Goal: Obtain resource: Obtain resource

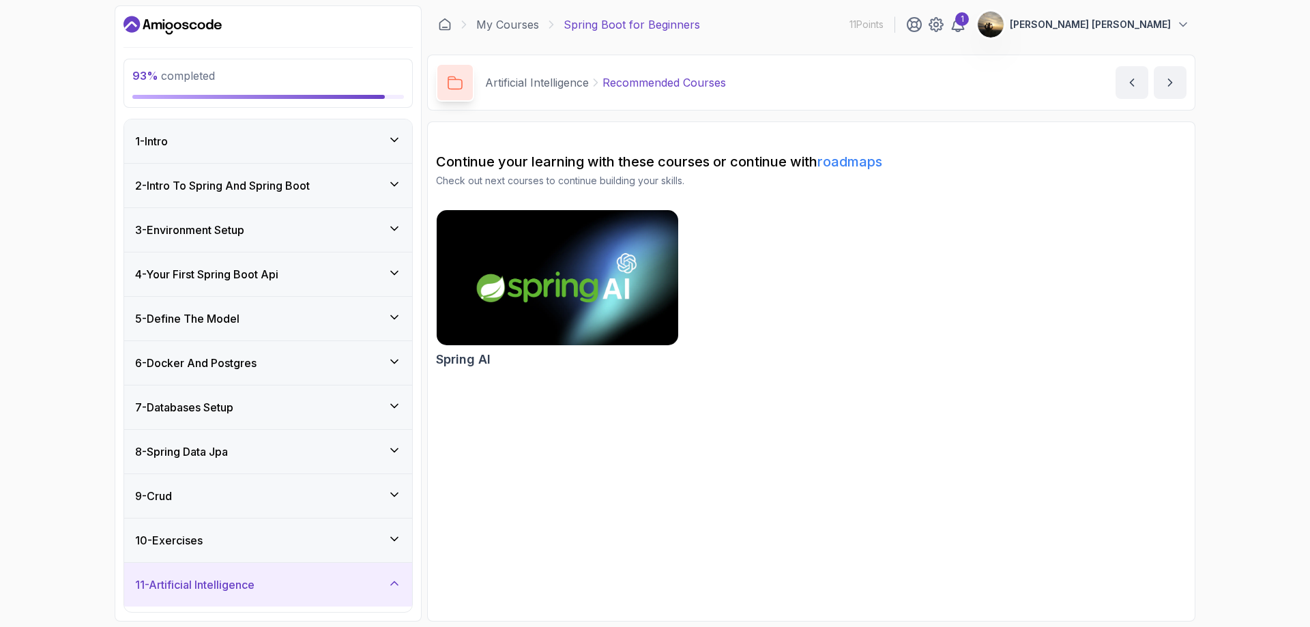
scroll to position [440, 0]
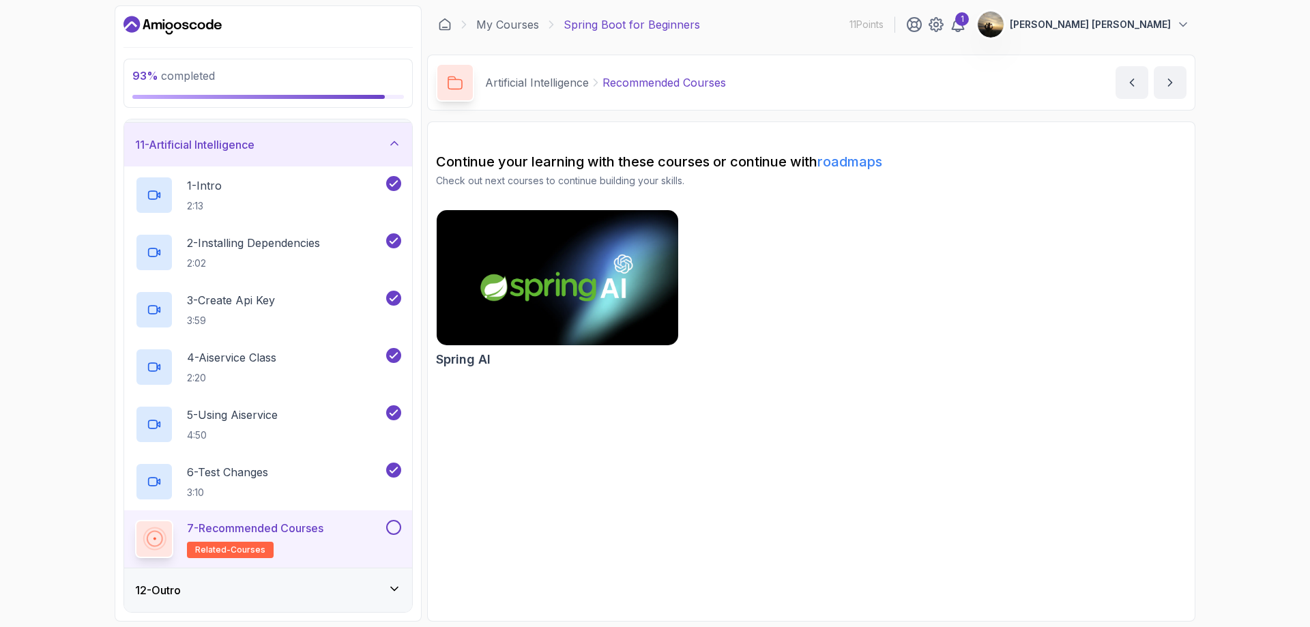
click at [392, 529] on button at bounding box center [393, 527] width 15 height 15
click at [1171, 83] on icon "next content" at bounding box center [1170, 82] width 3 height 7
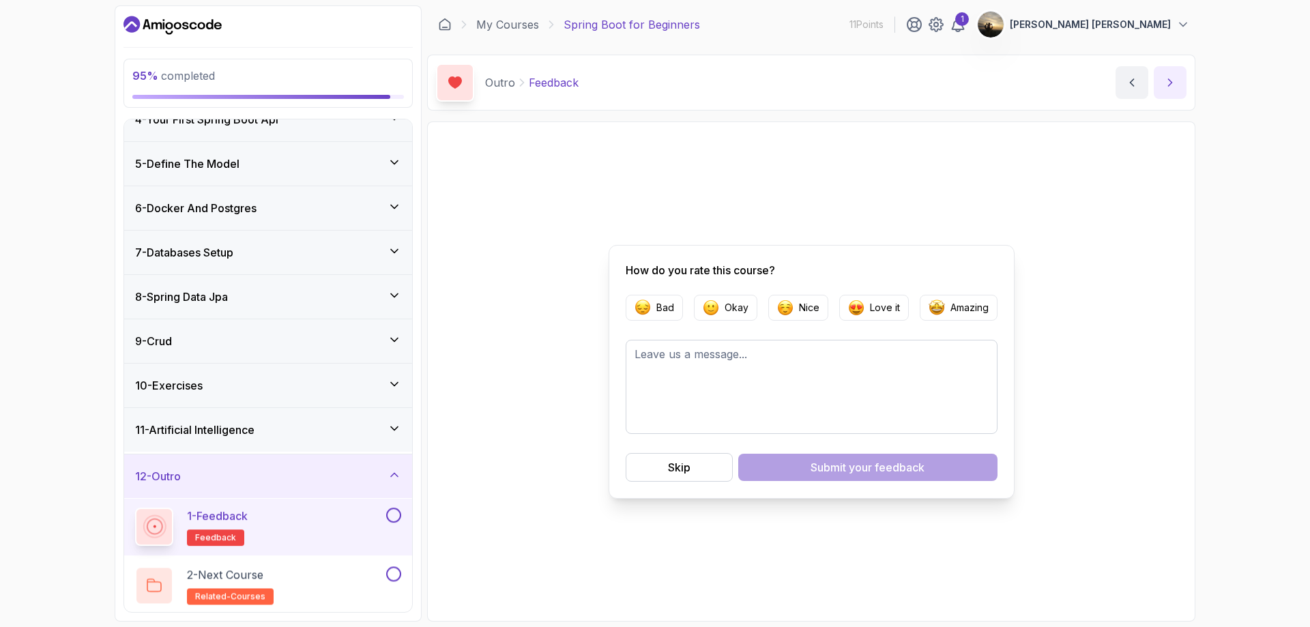
scroll to position [153, 0]
click at [950, 310] on p "Amazing" at bounding box center [969, 308] width 38 height 14
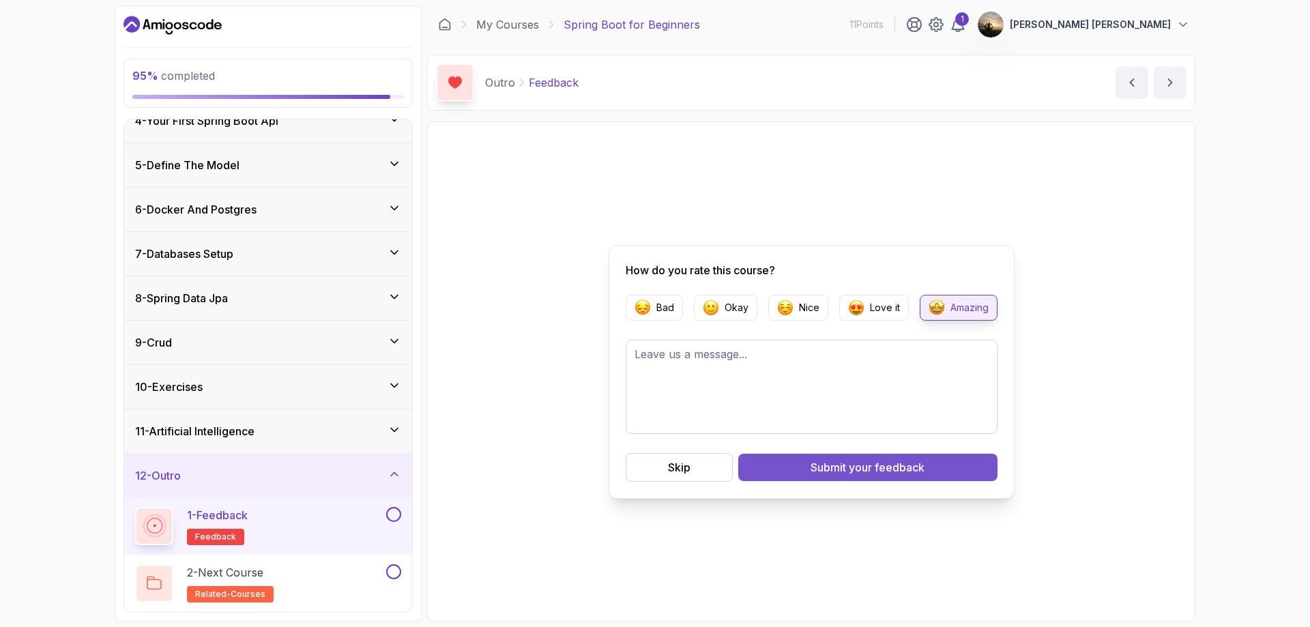
click at [823, 464] on div "Submit your feedback" at bounding box center [867, 467] width 114 height 16
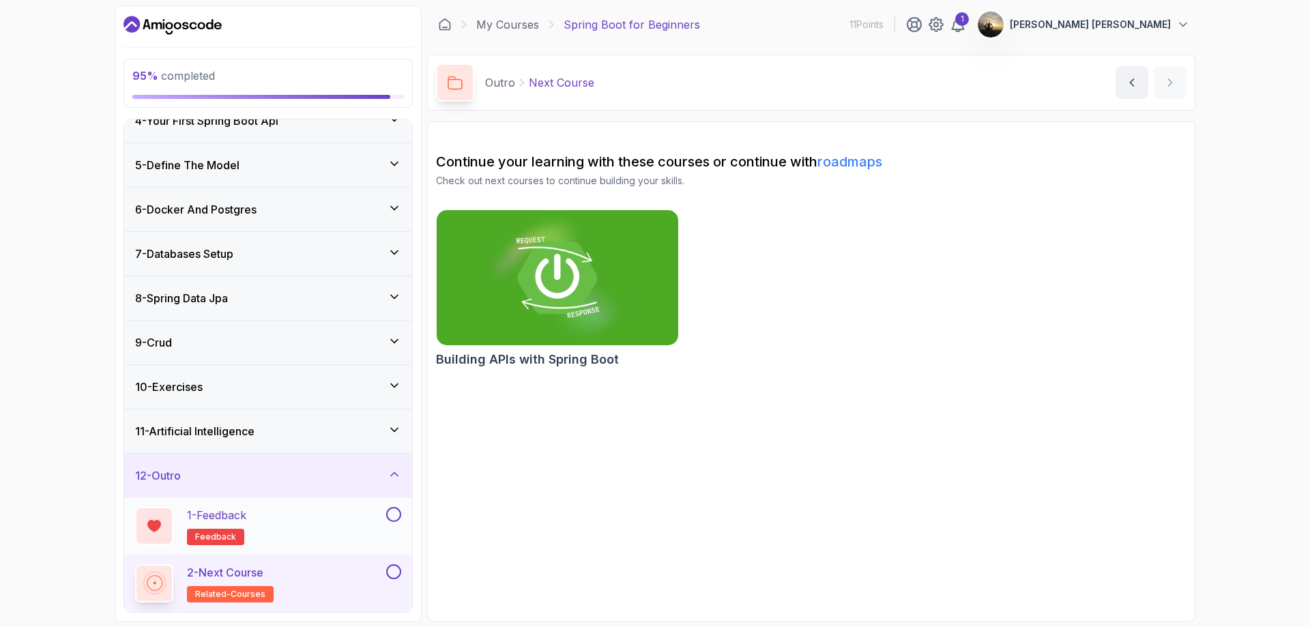
click at [387, 509] on button at bounding box center [393, 514] width 15 height 15
click at [391, 566] on button at bounding box center [393, 571] width 15 height 15
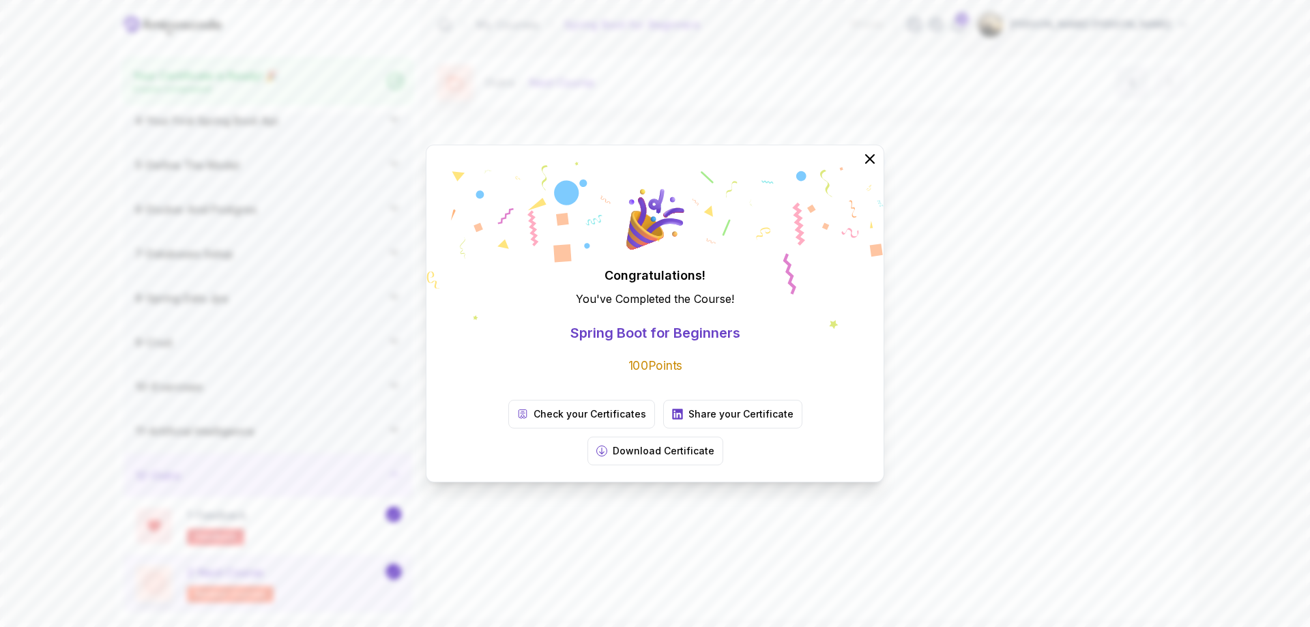
scroll to position [149, 0]
click at [714, 444] on p "Download Certificate" at bounding box center [664, 451] width 102 height 14
click at [533, 421] on p "Check your Certificates" at bounding box center [589, 414] width 113 height 14
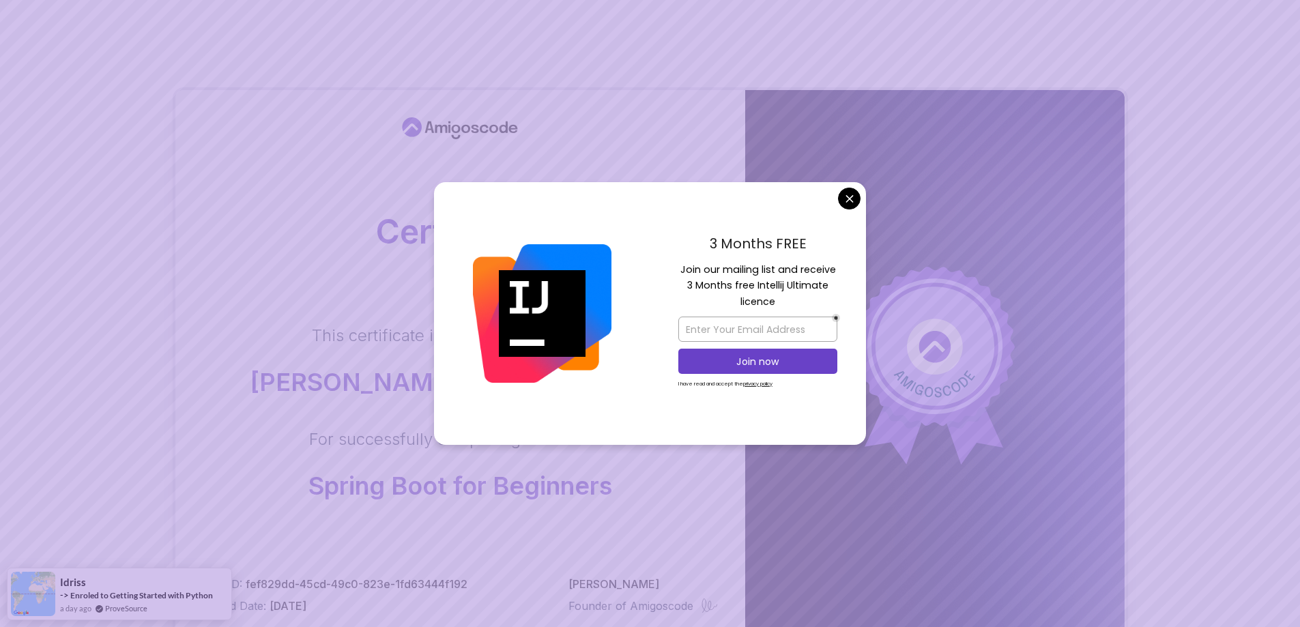
click at [849, 199] on body "Certificate This certificate is proudly presented to: [PERSON_NAME] [PERSON_NAM…" at bounding box center [650, 432] width 1300 height 864
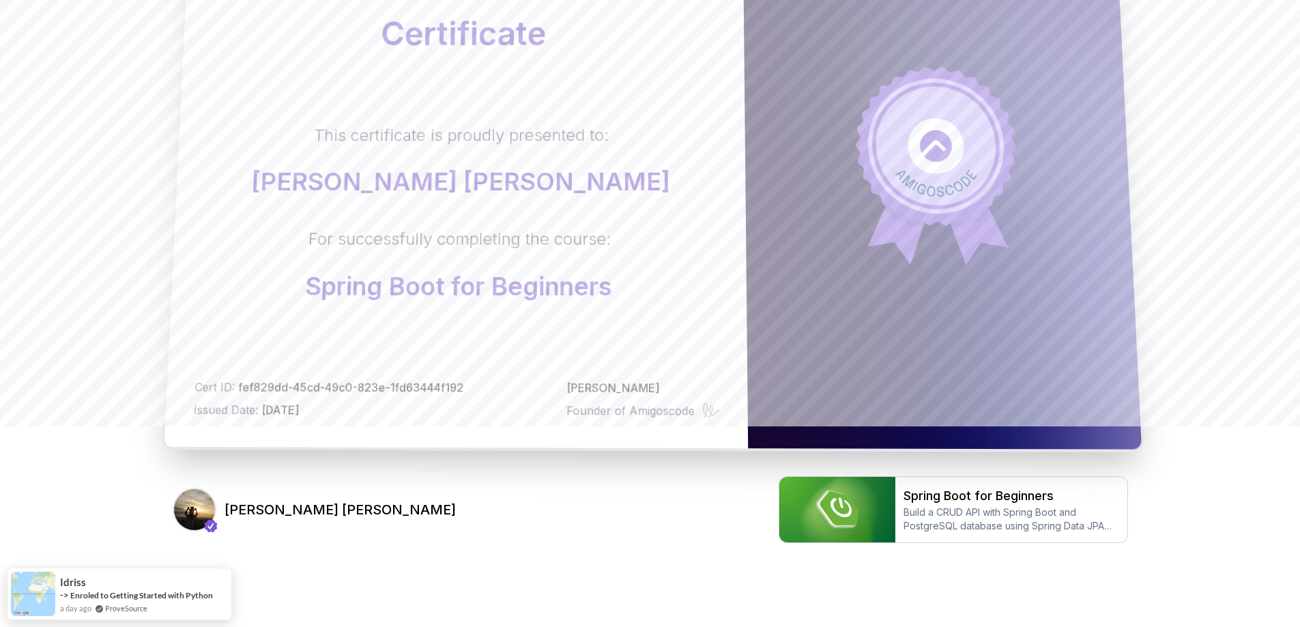
scroll to position [237, 0]
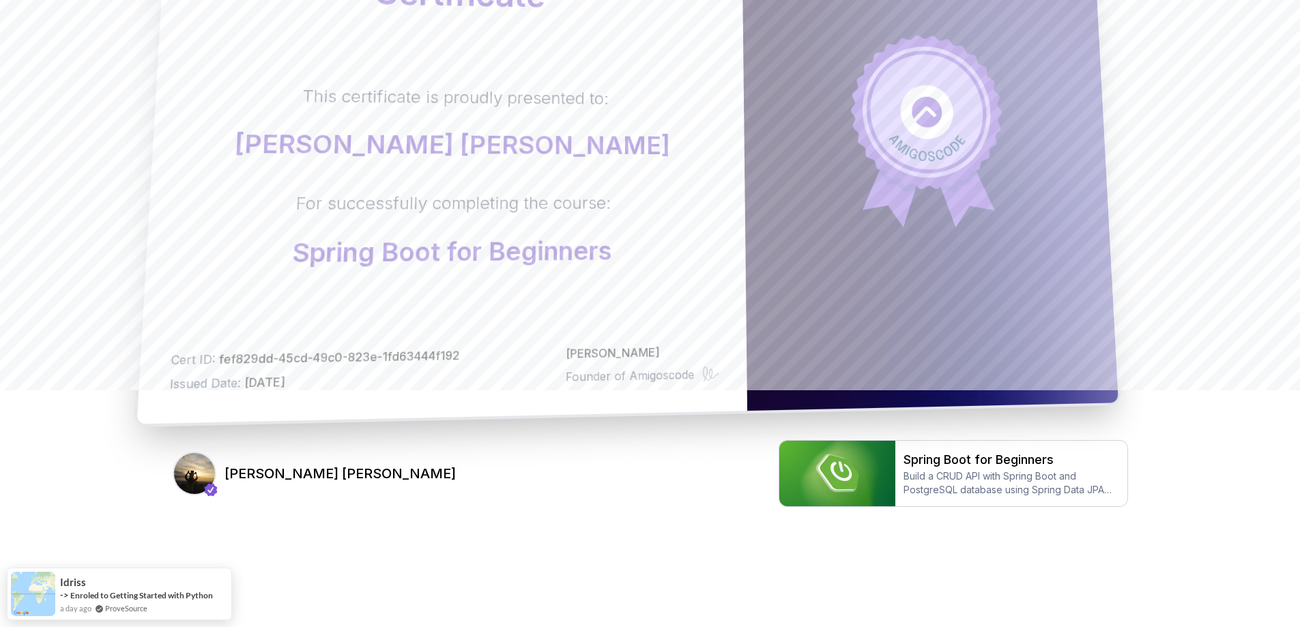
click at [705, 220] on div "This certificate is proudly presented to: [PERSON_NAME] [PERSON_NAME] For succe…" at bounding box center [447, 176] width 542 height 184
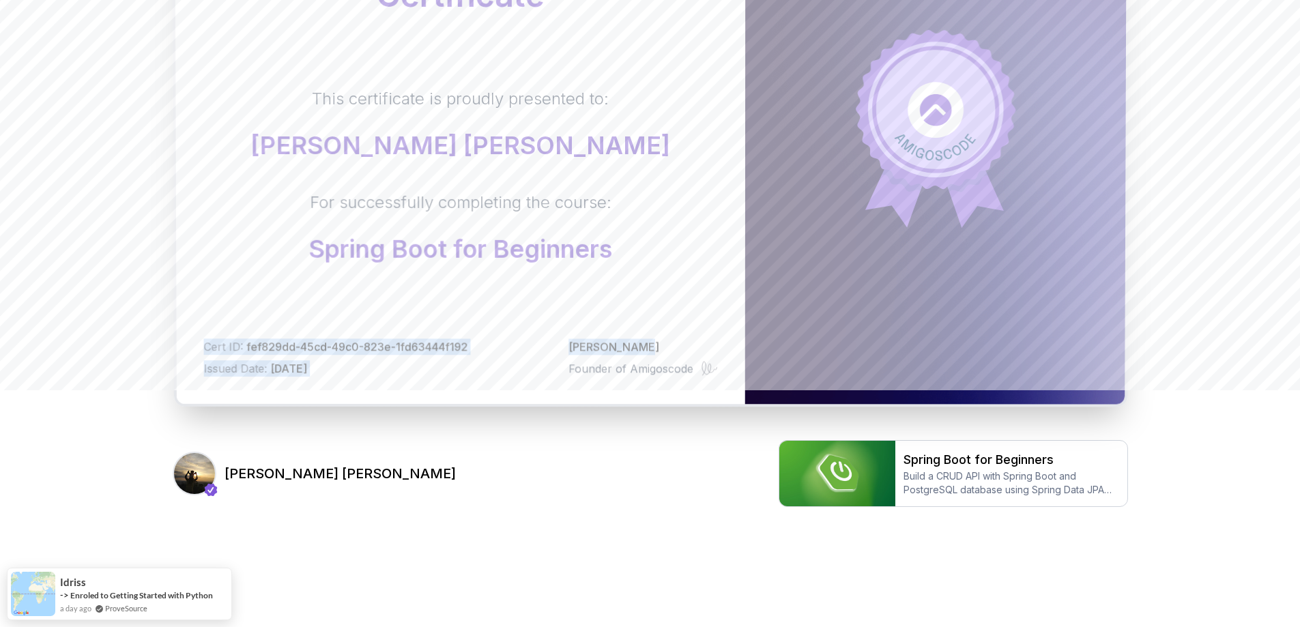
drag, startPoint x: 649, startPoint y: 298, endPoint x: 641, endPoint y: 327, distance: 30.6
click at [641, 327] on div "Certificate This certificate is proudly presented to: [PERSON_NAME] [PERSON_NAM…" at bounding box center [460, 128] width 570 height 551
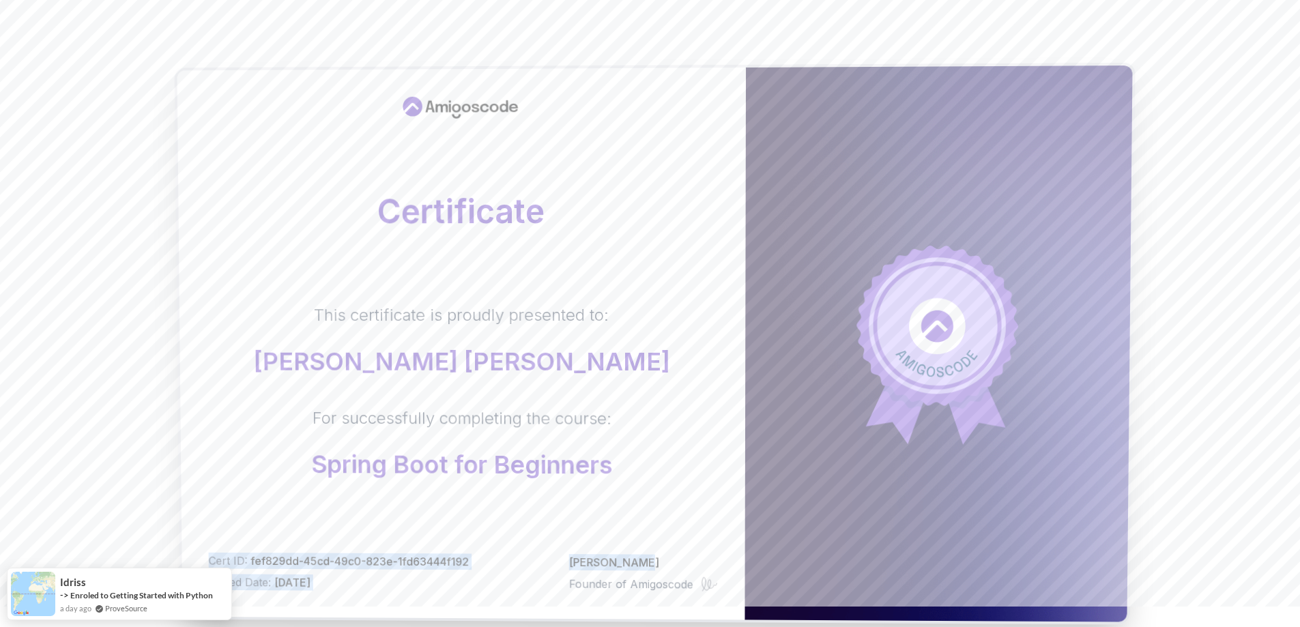
scroll to position [0, 0]
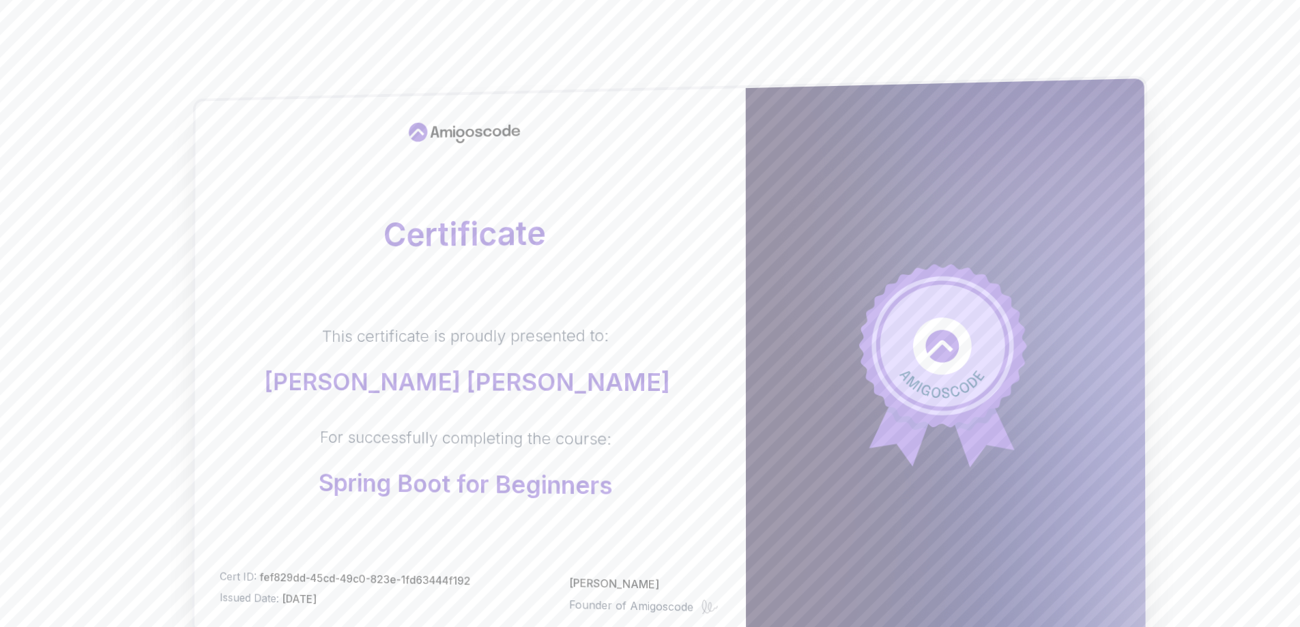
drag, startPoint x: 654, startPoint y: 313, endPoint x: 641, endPoint y: 306, distance: 15.0
click at [641, 306] on div "Certificate This certificate is proudly presented to: [PERSON_NAME] [PERSON_NAM…" at bounding box center [469, 366] width 551 height 556
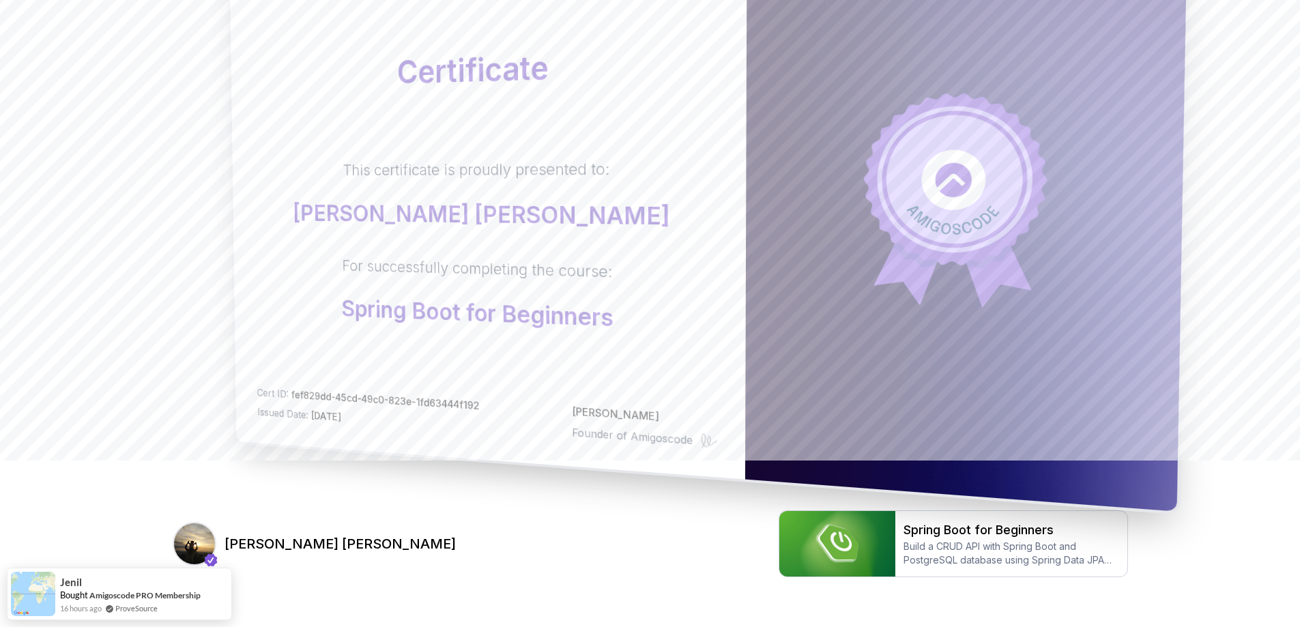
scroll to position [205, 0]
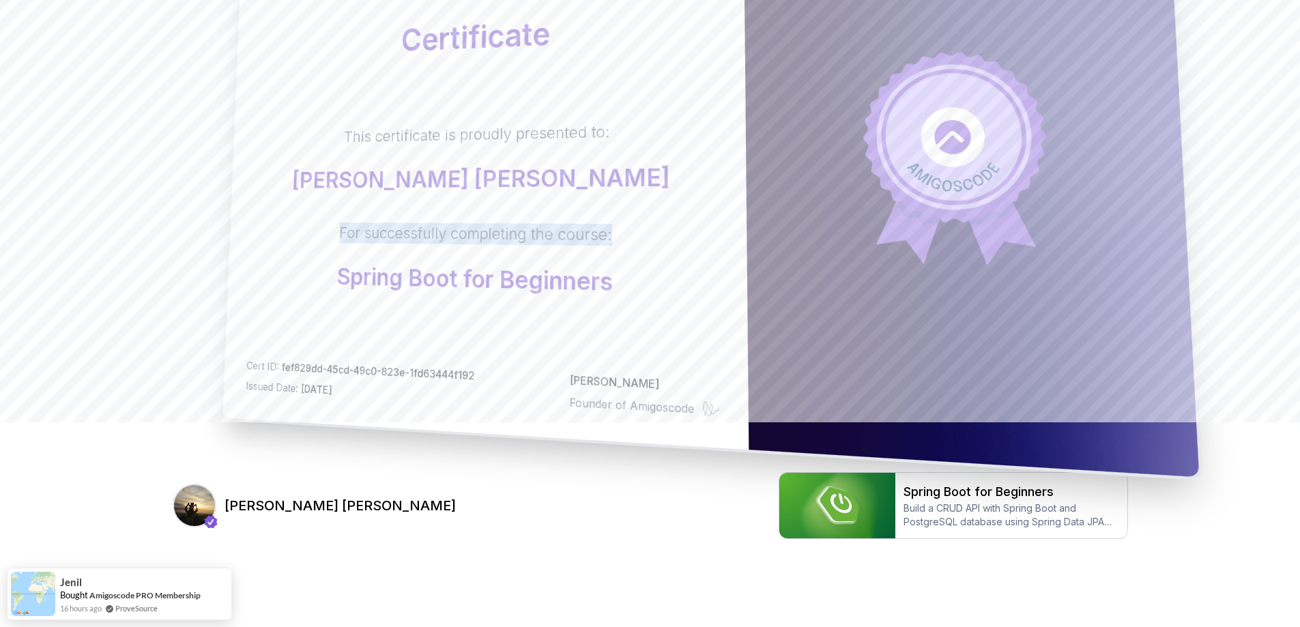
drag, startPoint x: 611, startPoint y: 234, endPoint x: 313, endPoint y: 235, distance: 298.1
click at [313, 235] on div "This certificate is proudly presented to: [PERSON_NAME] [PERSON_NAME] For succe…" at bounding box center [483, 208] width 469 height 179
click at [319, 238] on div "This certificate is proudly presented to: [PERSON_NAME] [PERSON_NAME] For succe…" at bounding box center [484, 208] width 469 height 179
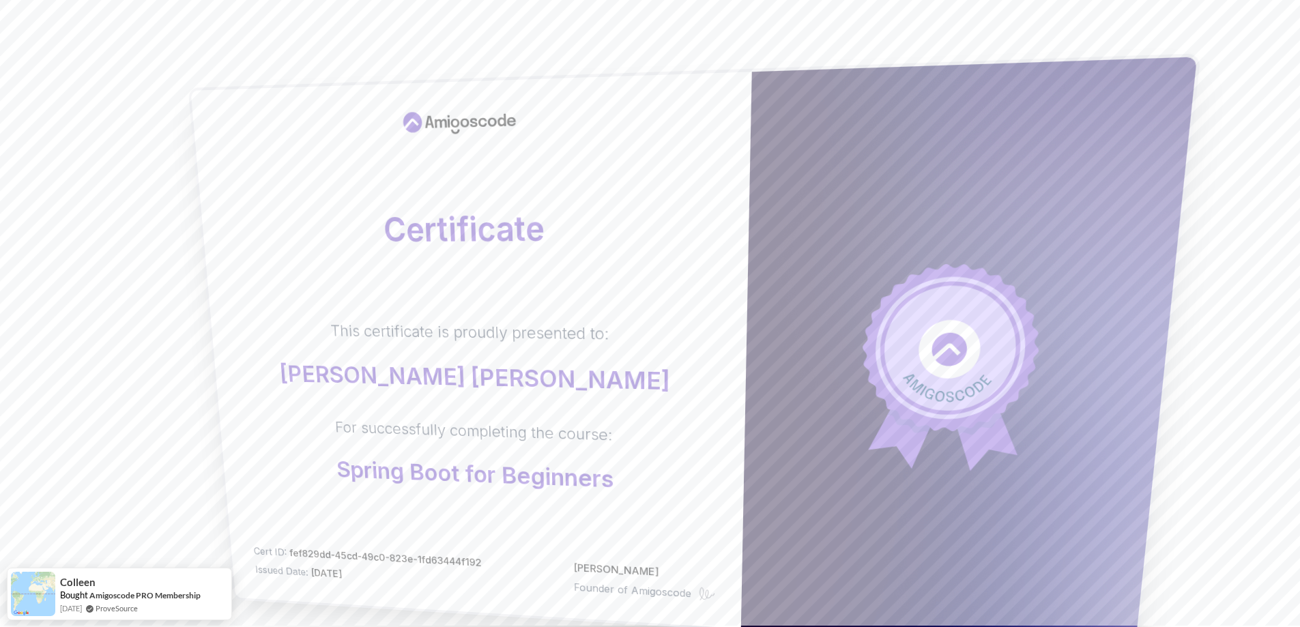
scroll to position [0, 0]
